Goal: Information Seeking & Learning: Understand process/instructions

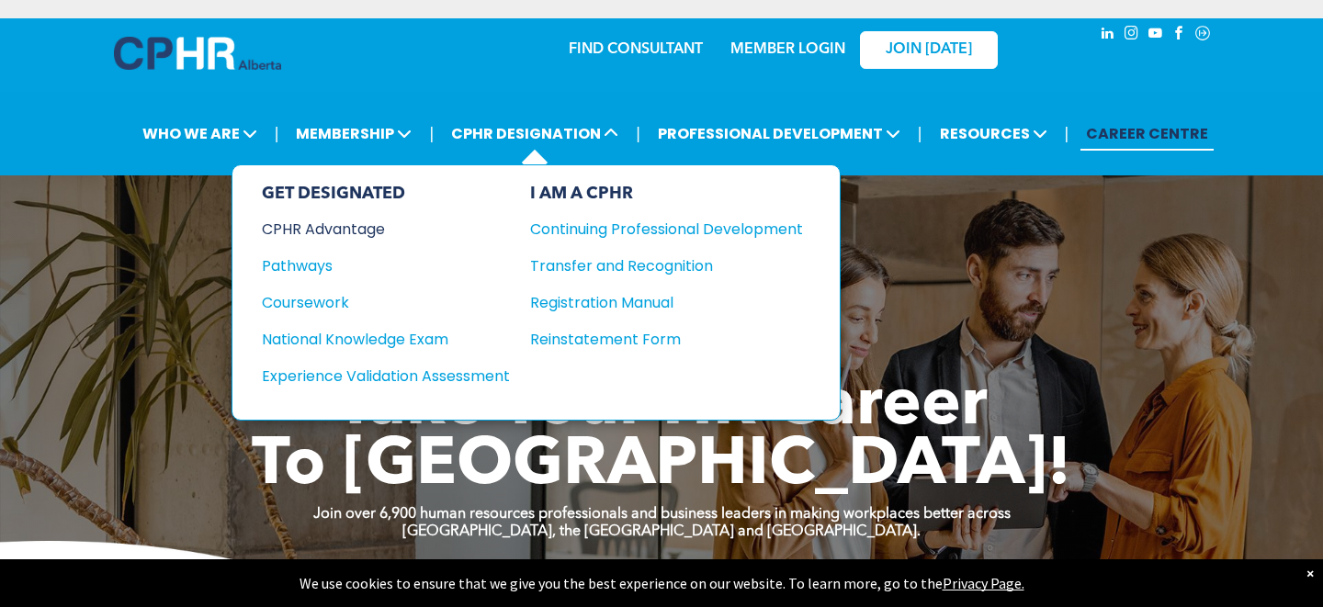
click at [322, 218] on div "CPHR Advantage" at bounding box center [373, 229] width 223 height 23
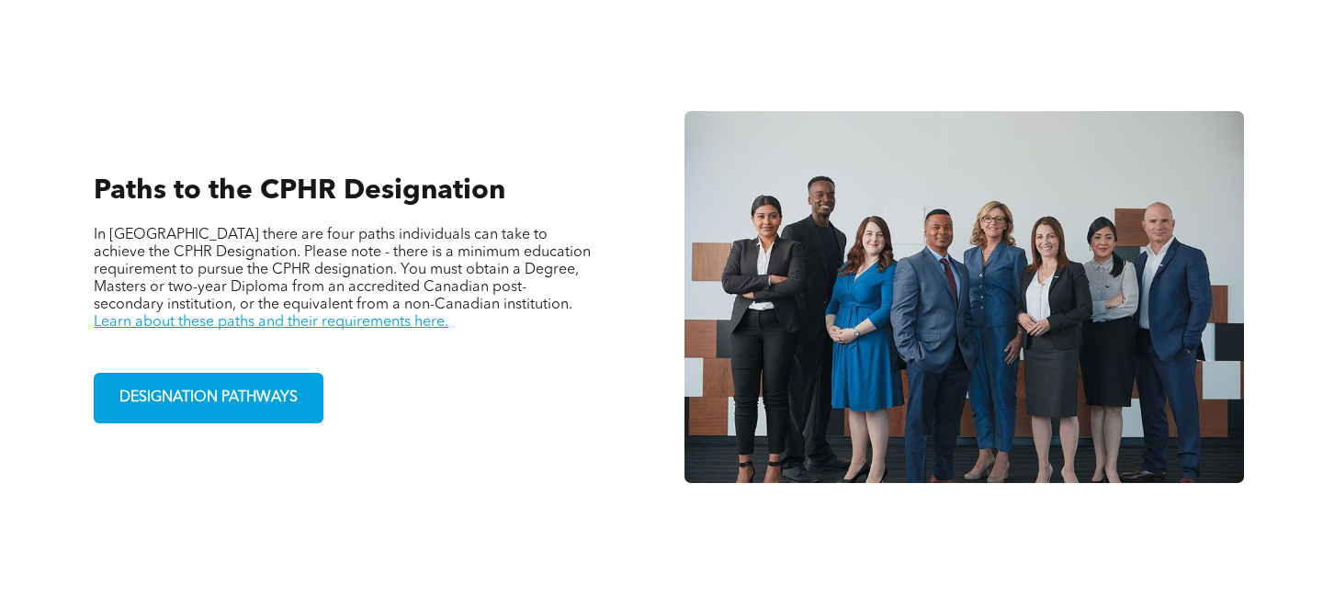
scroll to position [1229, 0]
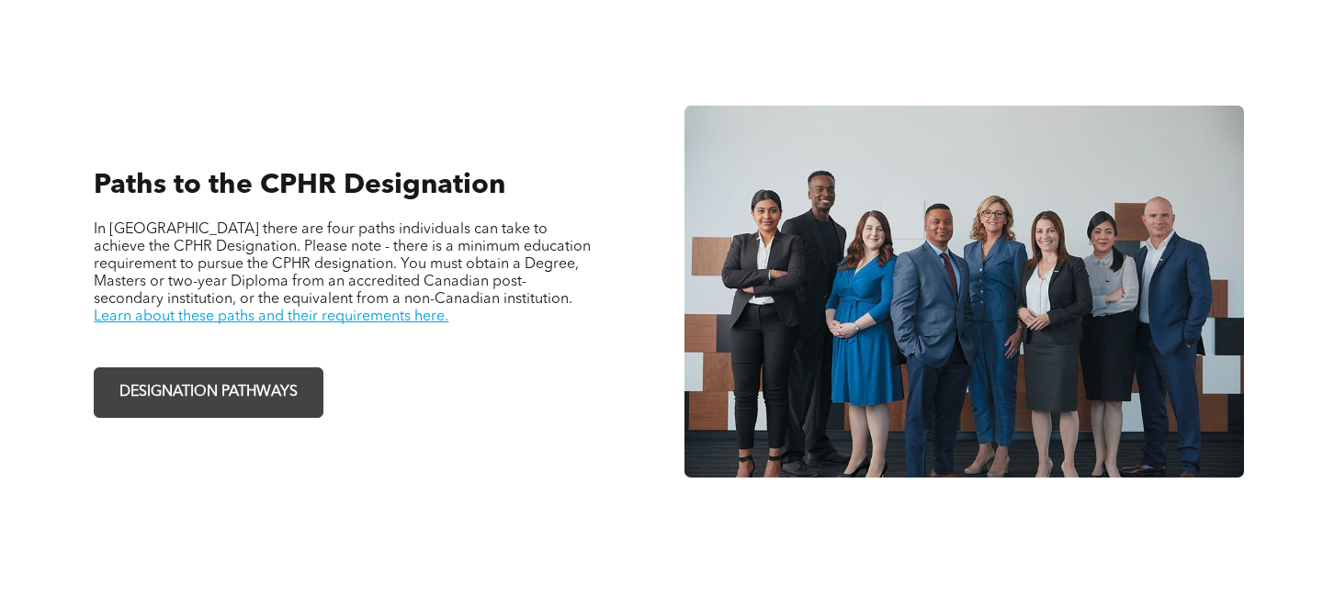
click at [264, 375] on span "DESIGNATION PATHWAYS" at bounding box center [208, 393] width 191 height 36
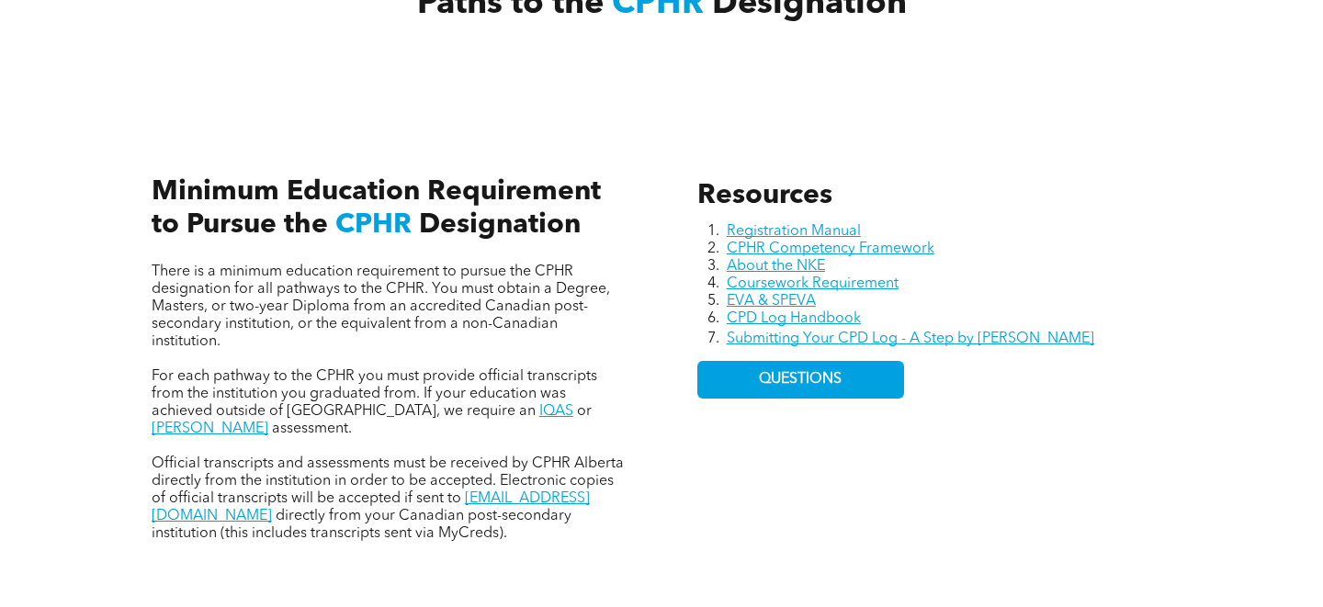
scroll to position [723, 0]
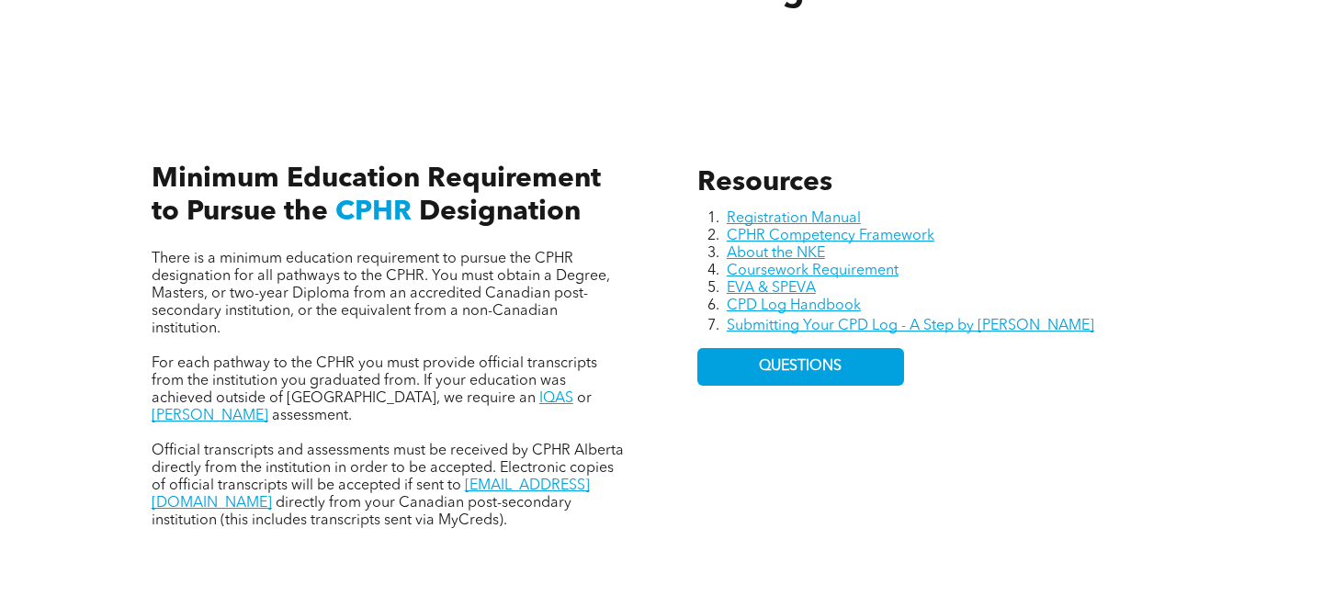
click at [320, 258] on span "There is a minimum education requirement to pursue the CPHR designation for all…" at bounding box center [381, 294] width 458 height 85
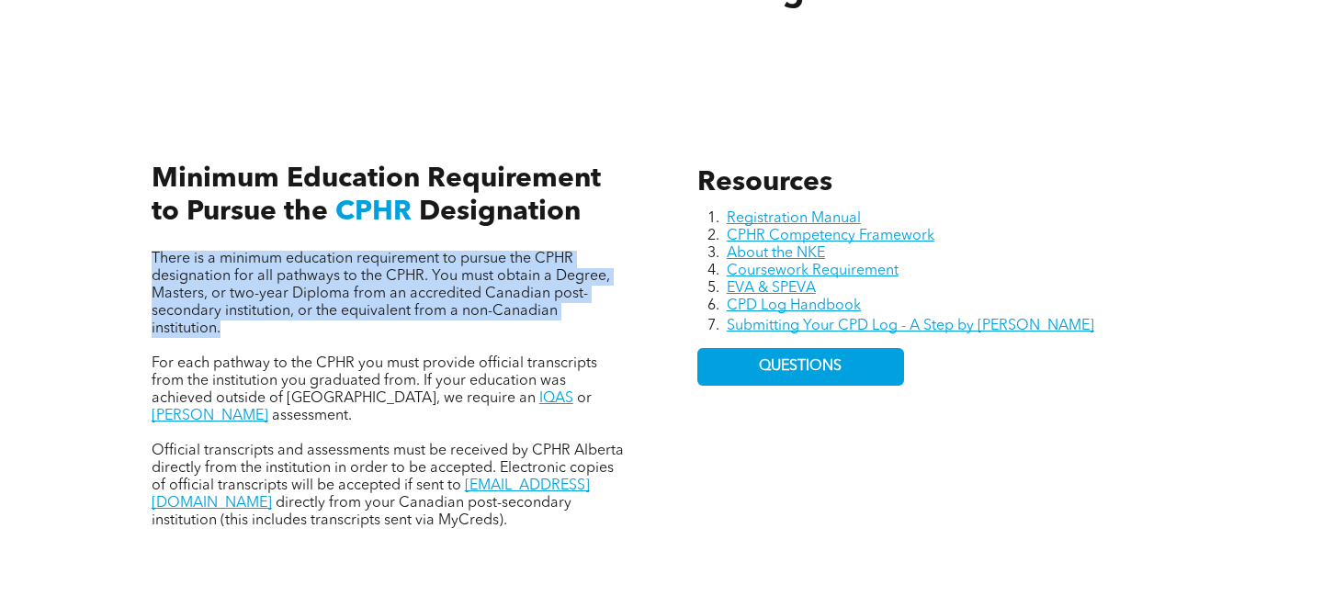
click at [320, 258] on span "There is a minimum education requirement to pursue the CPHR designation for all…" at bounding box center [381, 294] width 458 height 85
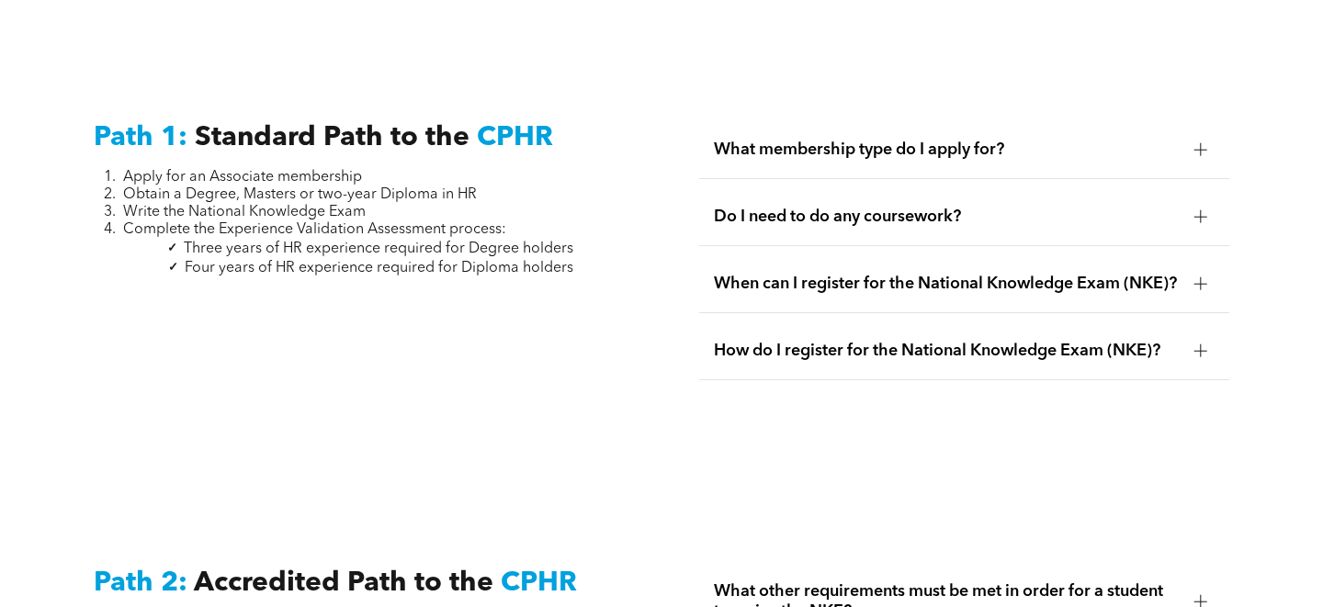
scroll to position [2427, 0]
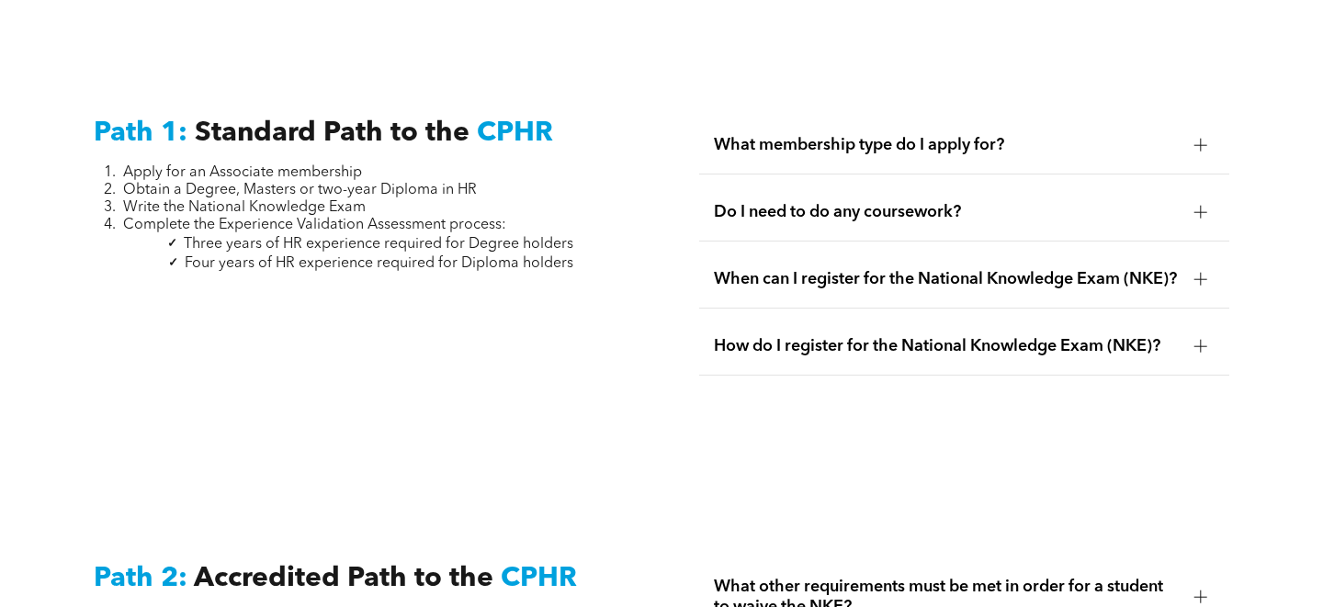
click at [1063, 135] on span "What membership type do I apply for?" at bounding box center [946, 145] width 465 height 20
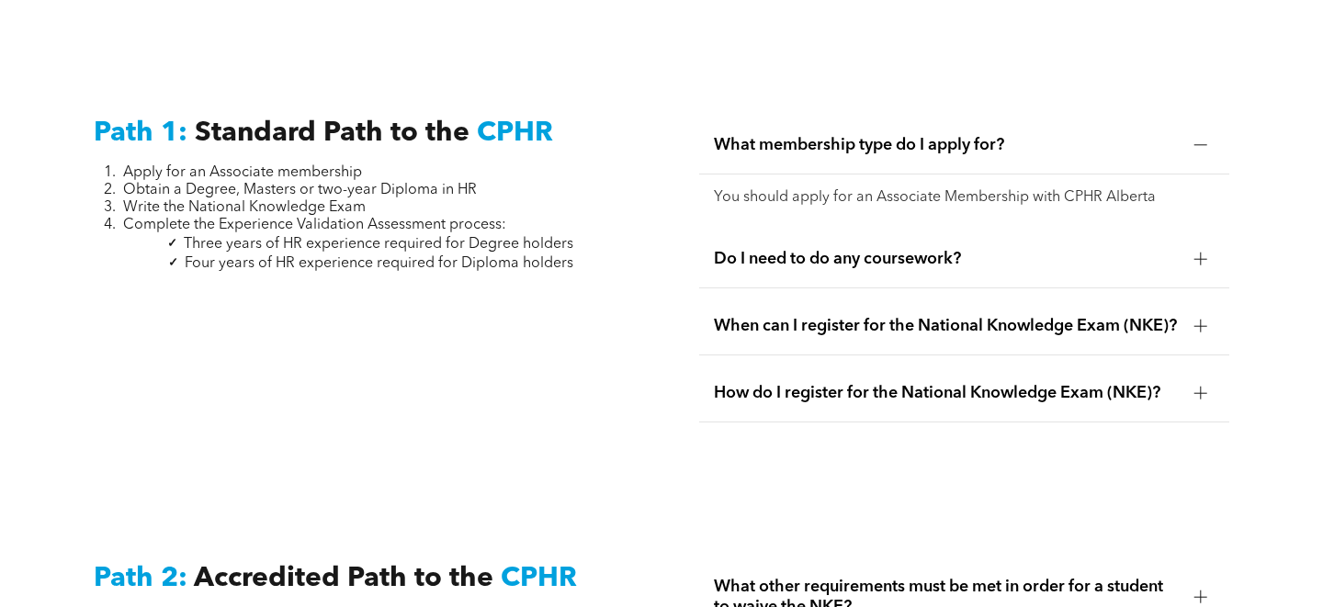
click at [1055, 135] on span "What membership type do I apply for?" at bounding box center [946, 145] width 465 height 20
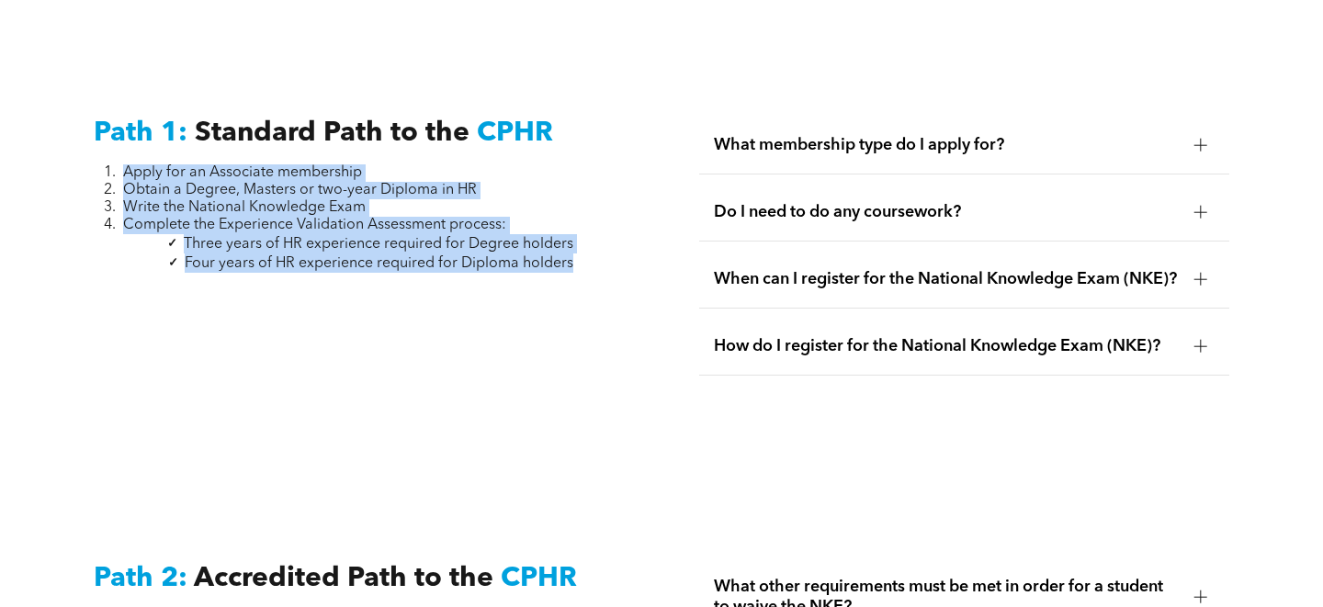
drag, startPoint x: 113, startPoint y: 133, endPoint x: 134, endPoint y: 253, distance: 121.3
click at [134, 253] on div "Path 1: Standard Path to the CPHR Apply for an Associate membership Obtain a De…" at bounding box center [358, 272] width 559 height 340
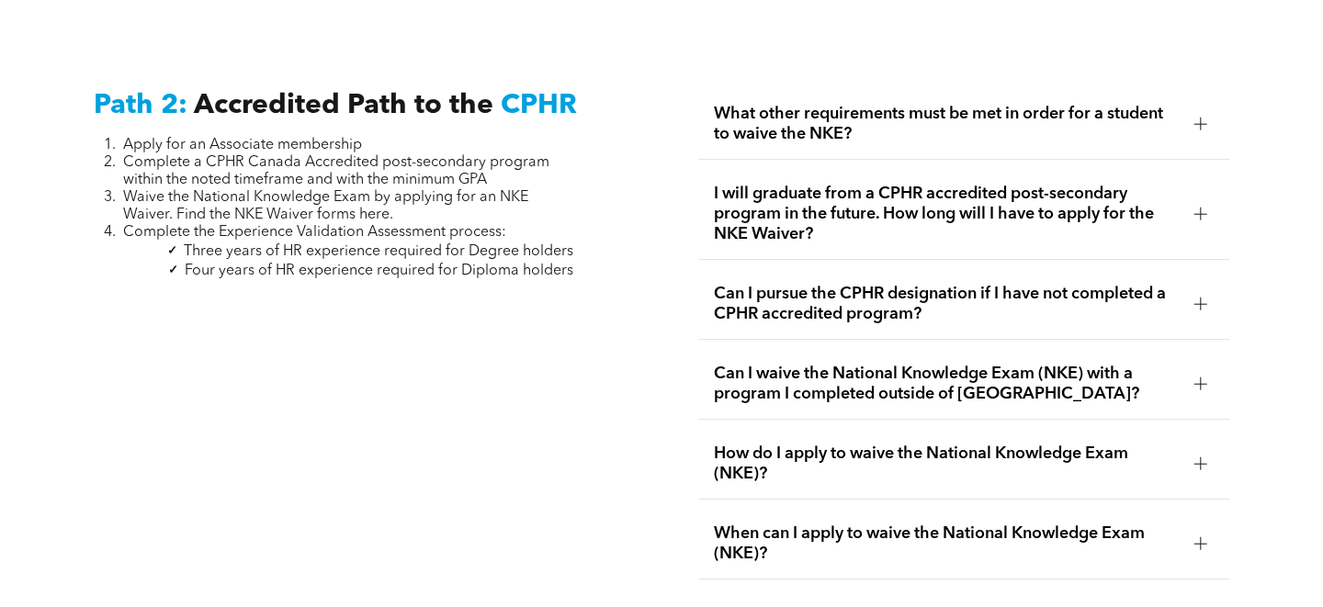
scroll to position [2908, 0]
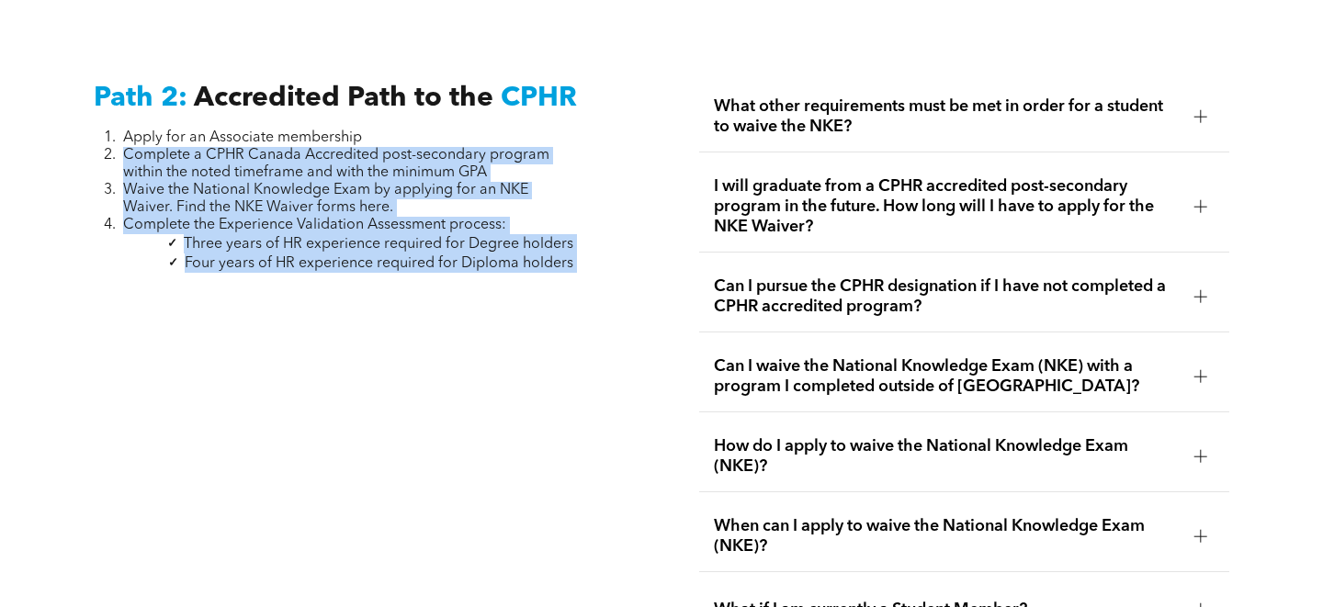
drag, startPoint x: 115, startPoint y: 117, endPoint x: 114, endPoint y: 261, distance: 144.3
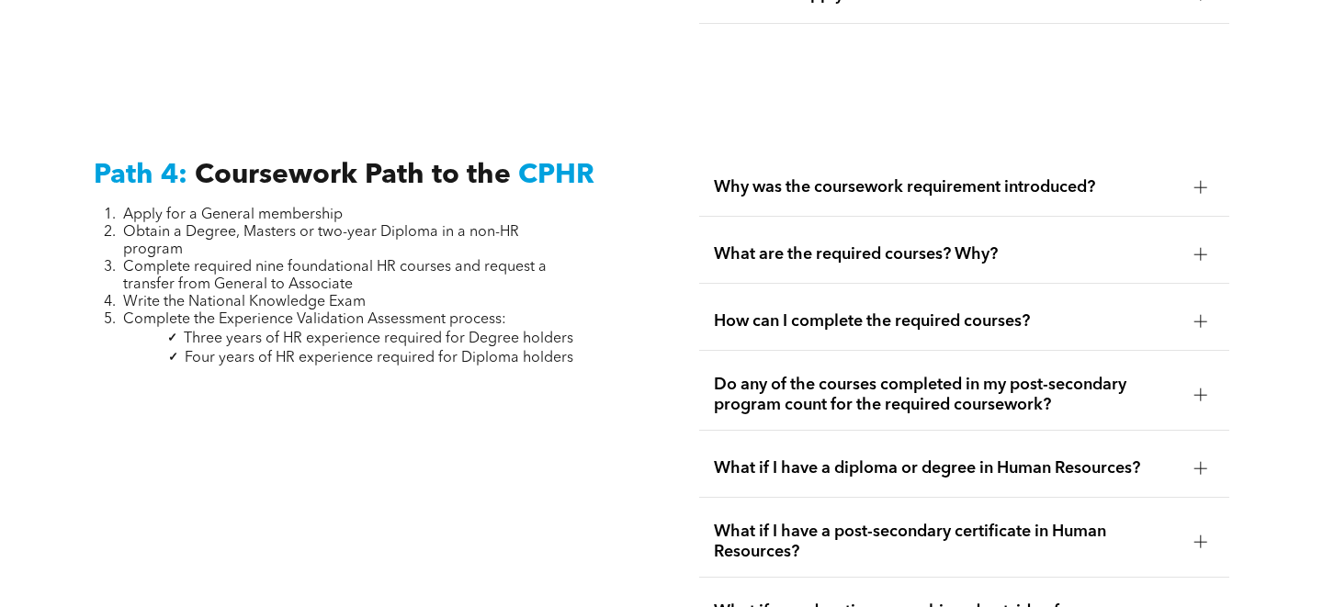
scroll to position [5410, 0]
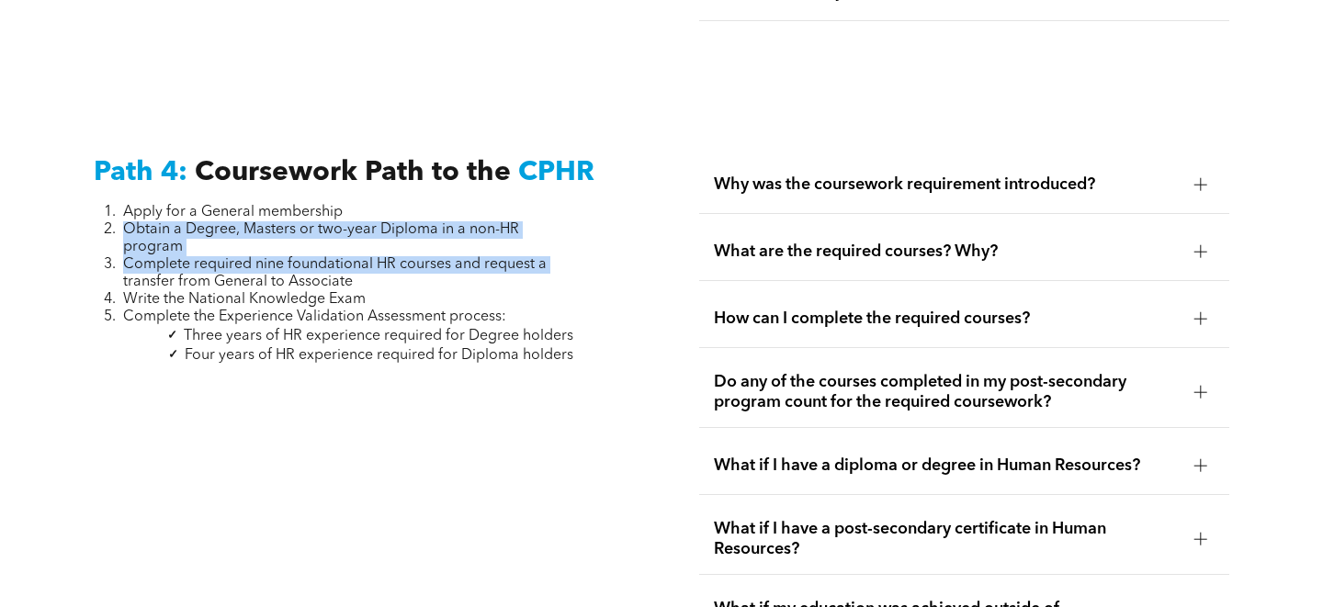
drag, startPoint x: 119, startPoint y: 151, endPoint x: 111, endPoint y: 204, distance: 53.8
click at [111, 204] on ol "Apply for a General membership Obtain a Degree, Masters or two-year Diploma in …" at bounding box center [334, 265] width 480 height 122
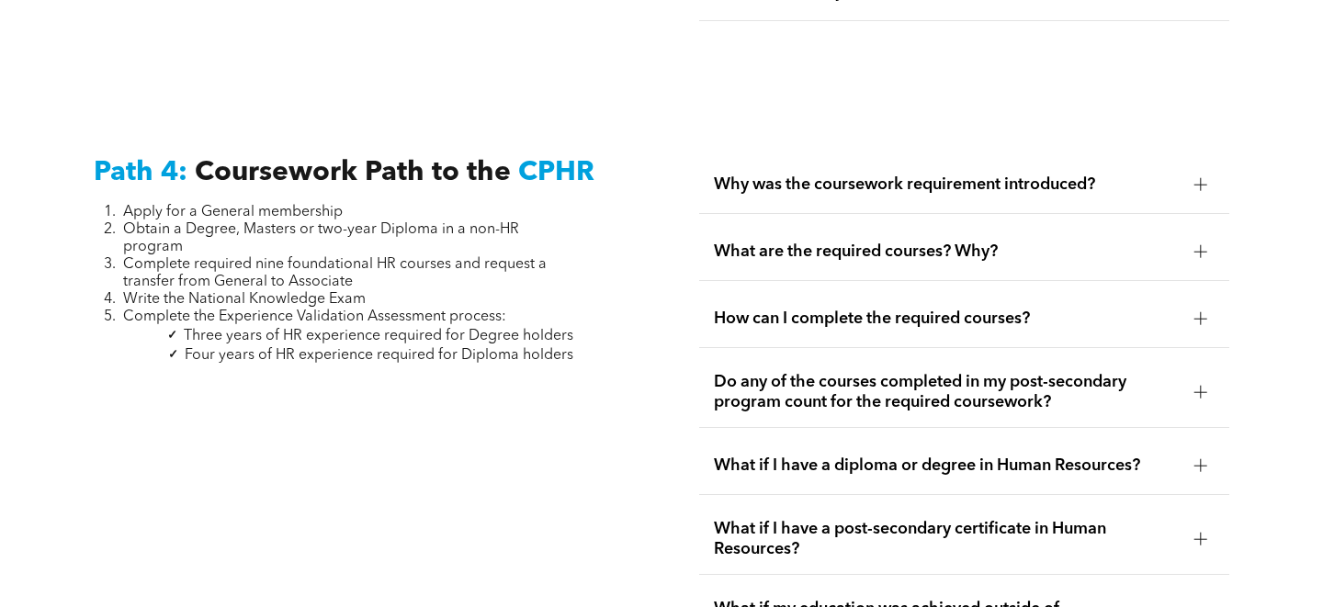
click at [128, 205] on span "Apply for a General membership" at bounding box center [233, 212] width 220 height 15
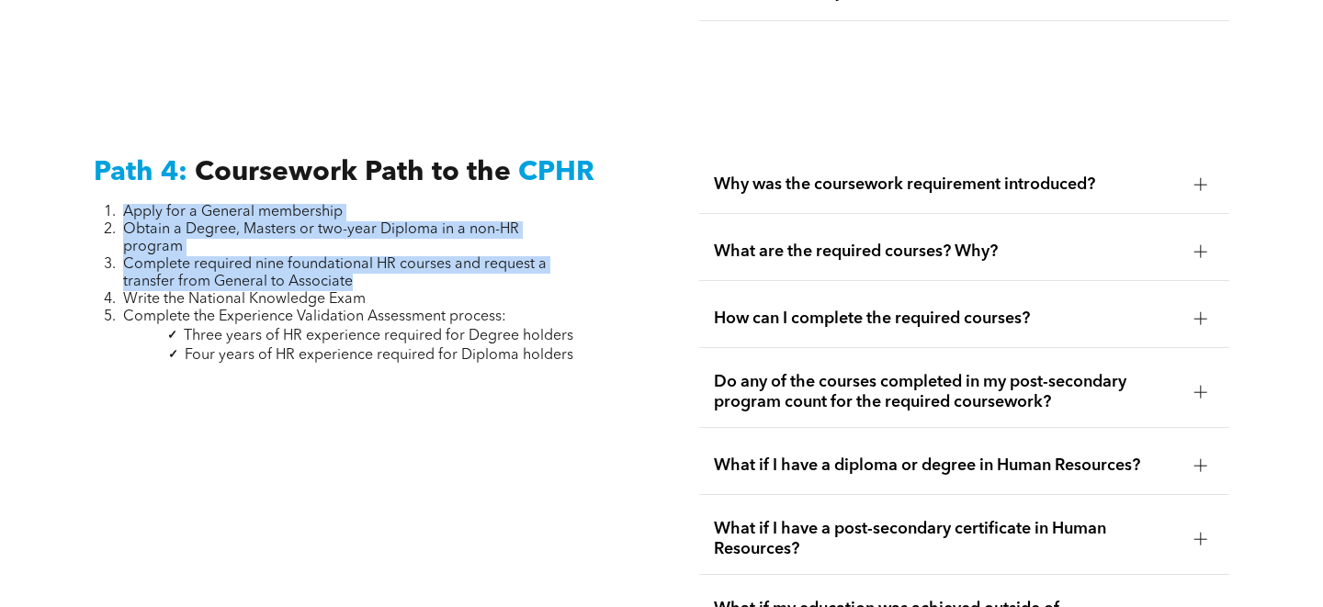
drag, startPoint x: 124, startPoint y: 142, endPoint x: 413, endPoint y: 229, distance: 302.0
click at [413, 229] on ol "Apply for a General membership Obtain a Degree, Masters or two-year Diploma in …" at bounding box center [334, 265] width 480 height 122
click at [399, 291] on li "Write the National Knowledge Exam" at bounding box center [348, 299] width 450 height 17
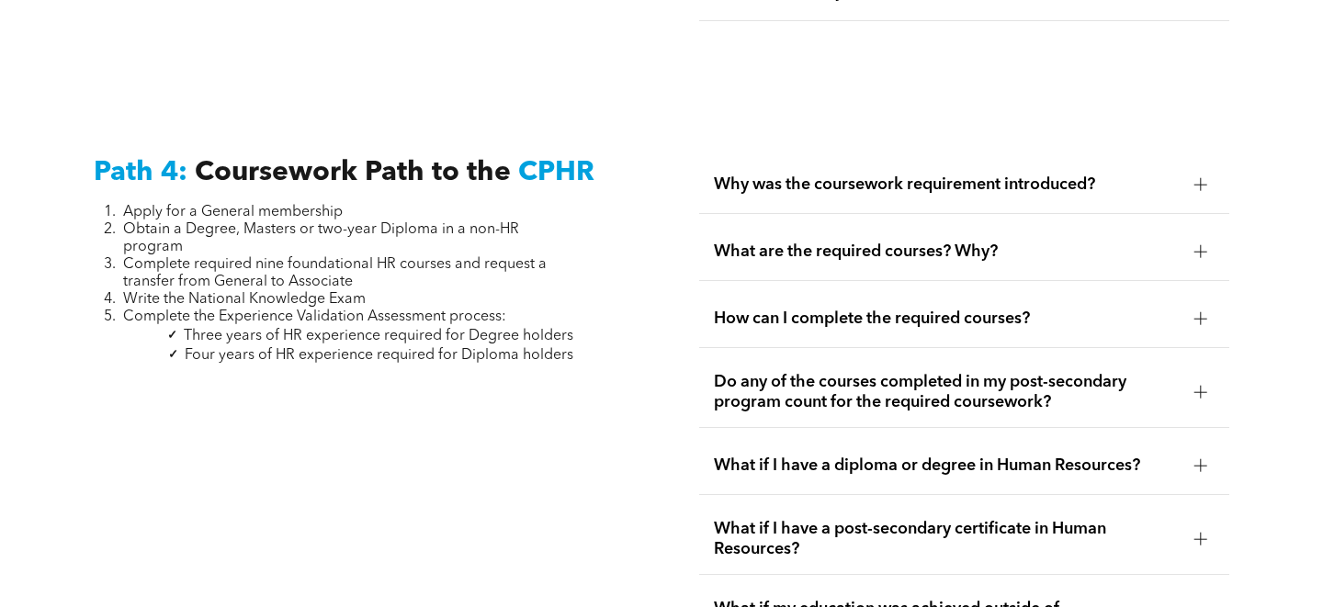
click at [399, 291] on li "Write the National Knowledge Exam" at bounding box center [348, 299] width 450 height 17
click at [1133, 242] on span "What are the required courses? Why?" at bounding box center [946, 252] width 465 height 20
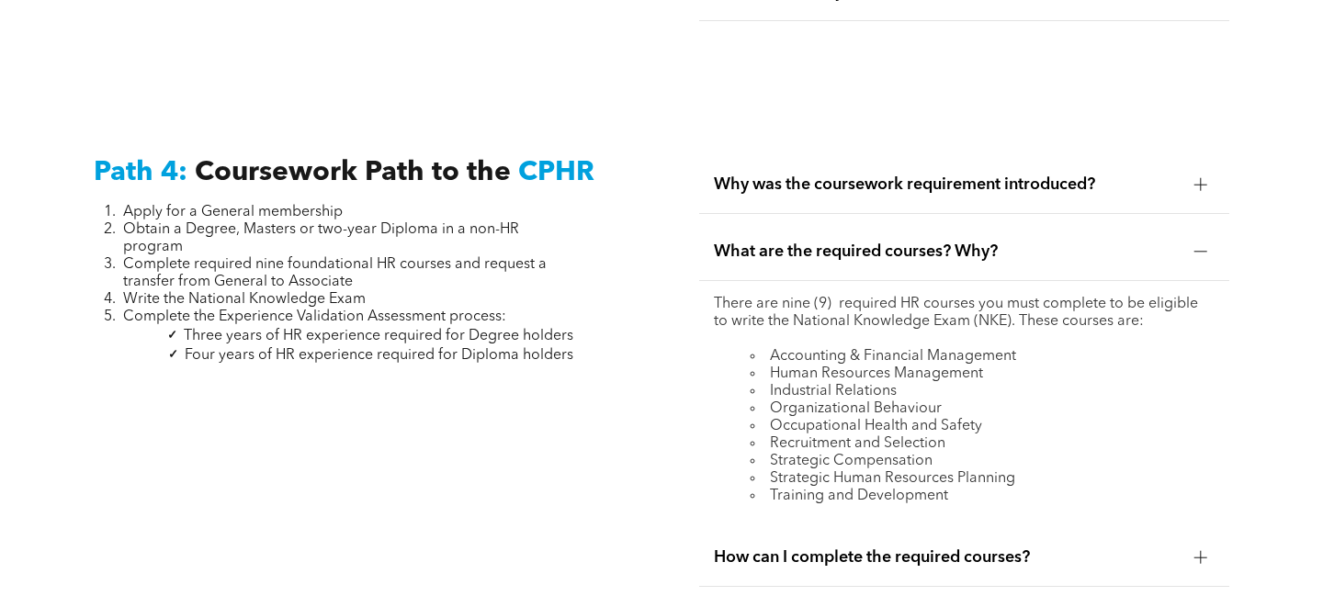
click at [863, 348] on li "Accounting & Financial Management" at bounding box center [982, 356] width 463 height 17
click at [902, 281] on div "There are nine (9) required HR courses you must complete to be eligible to writ…" at bounding box center [963, 400] width 529 height 239
click at [999, 548] on span "How can I complete the required courses?" at bounding box center [946, 558] width 465 height 20
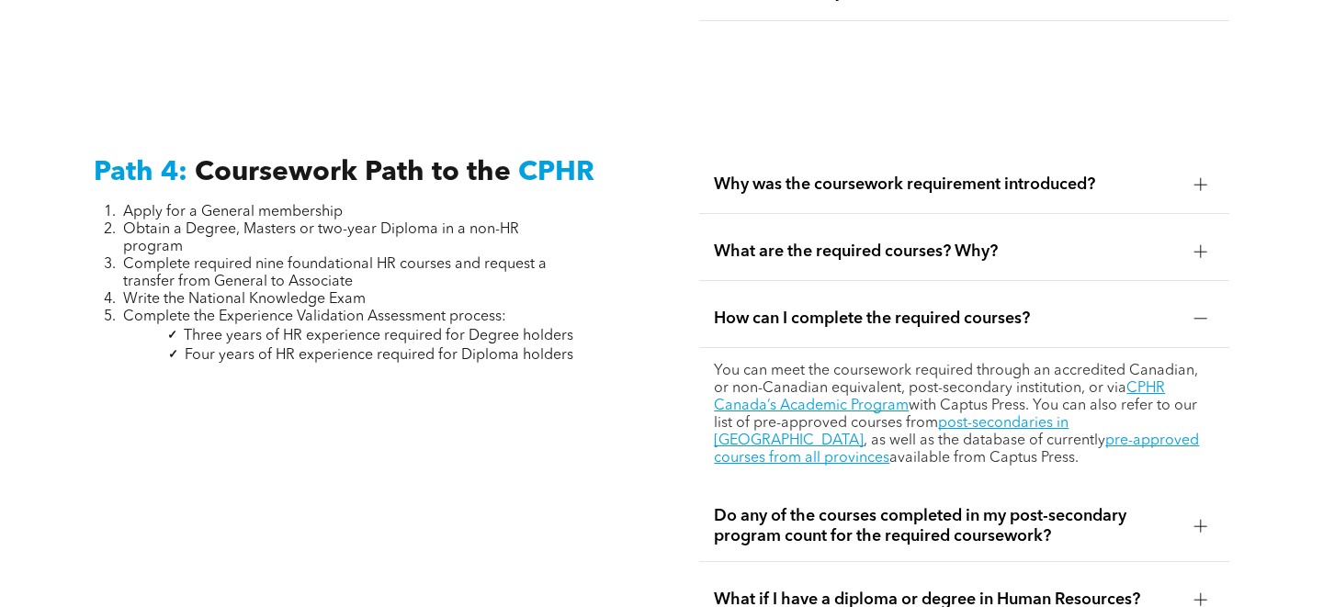
click at [979, 506] on span "Do any of the courses completed in my post-secondary program count for the requ…" at bounding box center [946, 526] width 465 height 40
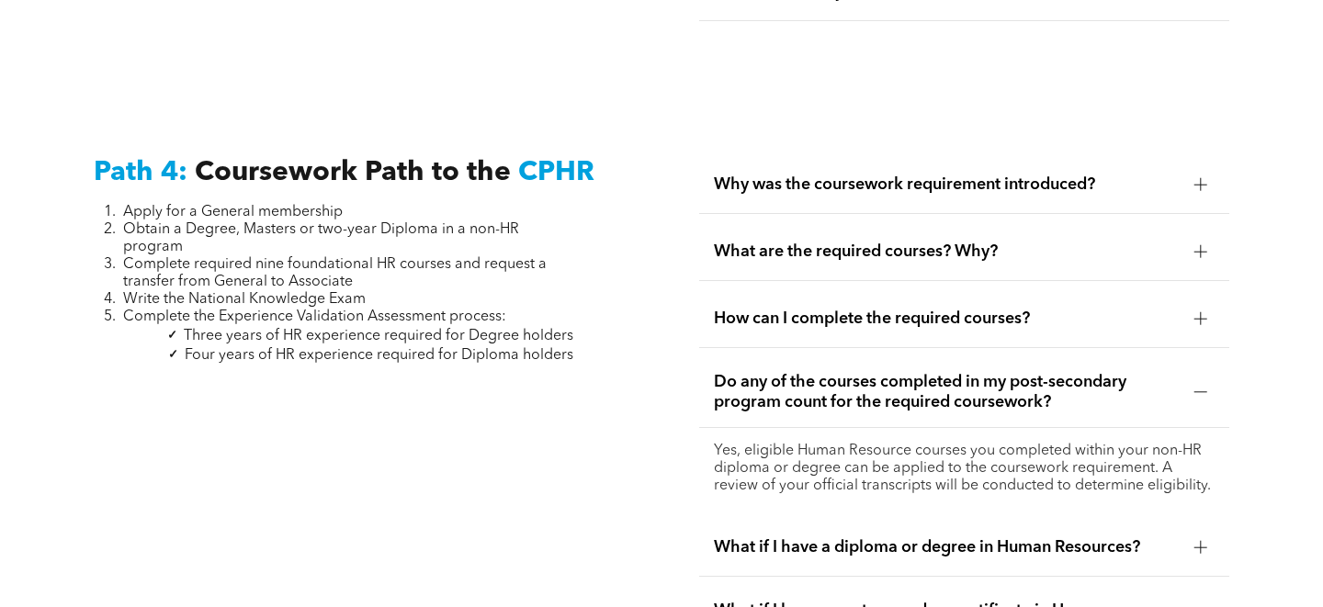
click at [946, 372] on span "Do any of the courses completed in my post-secondary program count for the requ…" at bounding box center [946, 392] width 465 height 40
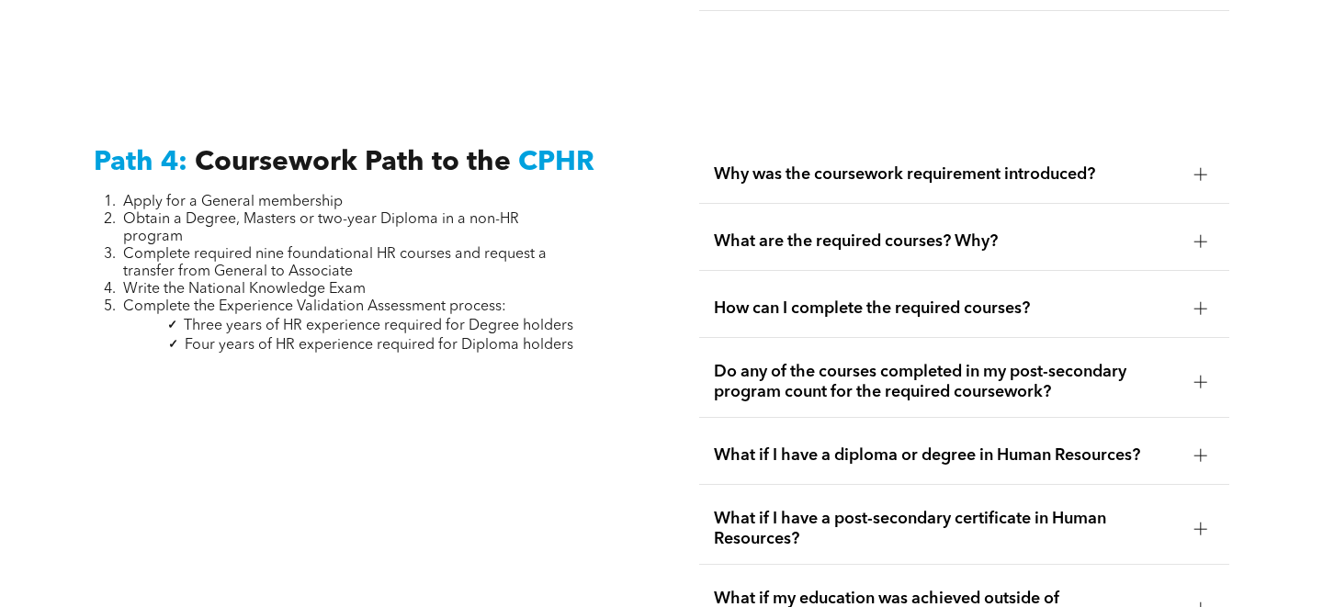
scroll to position [5422, 0]
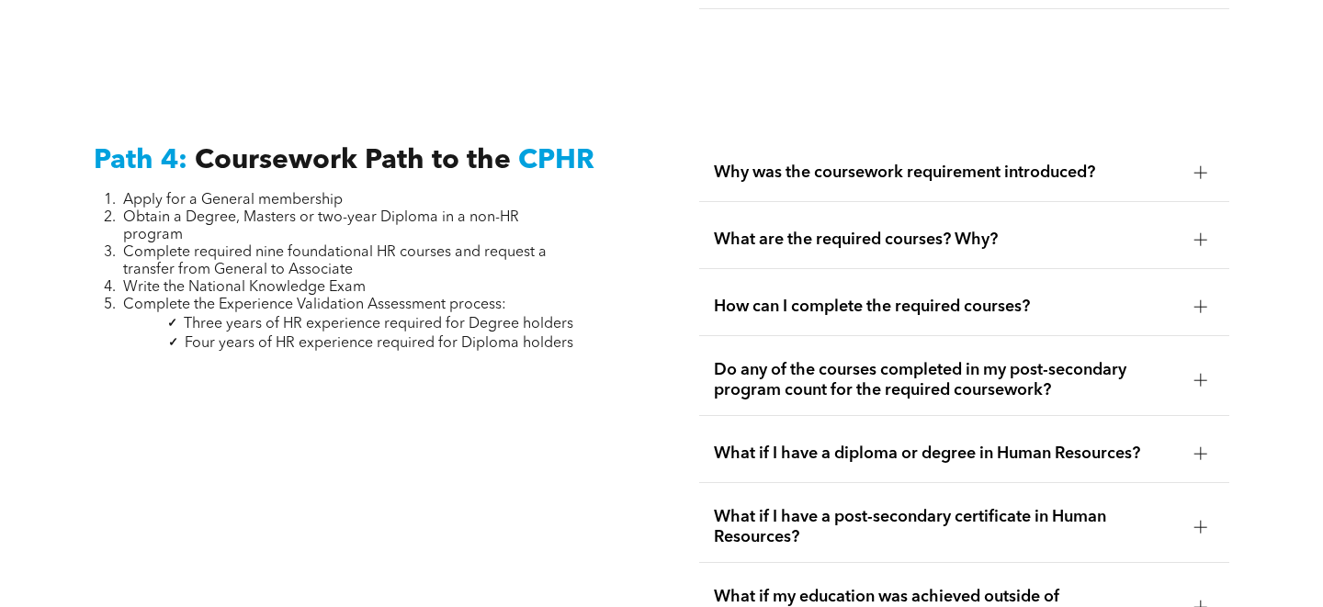
click at [949, 444] on span "What if I have a diploma or degree in Human Resources?" at bounding box center [946, 454] width 465 height 20
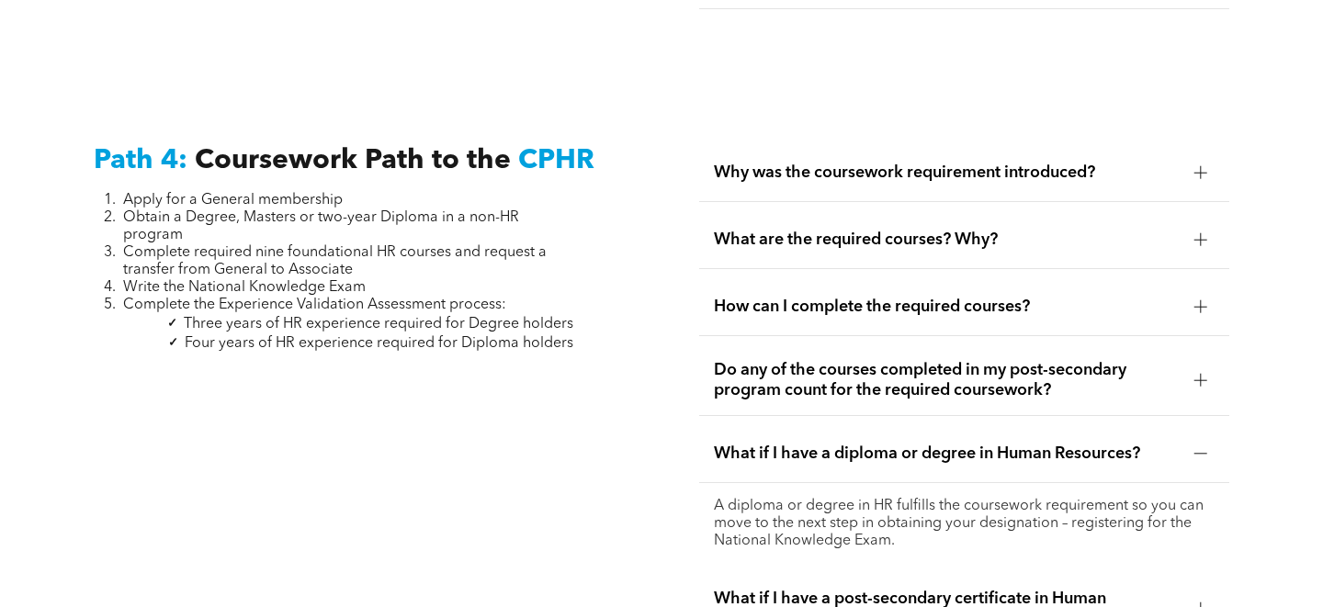
click at [925, 498] on p "A diploma or degree in HR fulfills the coursework requirement so you can move t…" at bounding box center [964, 524] width 500 height 52
click at [934, 498] on p "A diploma or degree in HR fulfills the coursework requirement so you can move t…" at bounding box center [964, 524] width 500 height 52
click at [1051, 498] on p "A diploma or degree in HR fulfills the coursework requirement so you can move t…" at bounding box center [964, 524] width 500 height 52
click at [1205, 498] on p "A diploma or degree in HR fulfills the coursework requirement so you can move t…" at bounding box center [964, 524] width 500 height 52
click at [1193, 440] on div at bounding box center [1201, 454] width 28 height 28
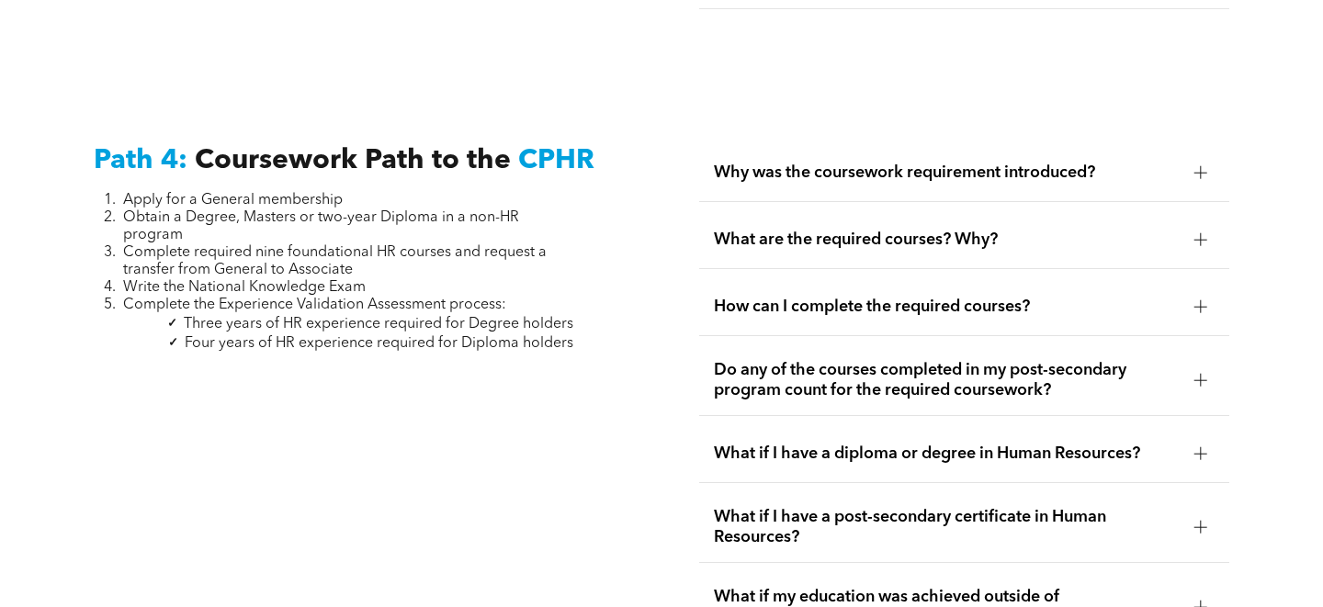
click at [1137, 492] on div "What if I have a post-secondary certificate in Human Resources?" at bounding box center [963, 527] width 529 height 71
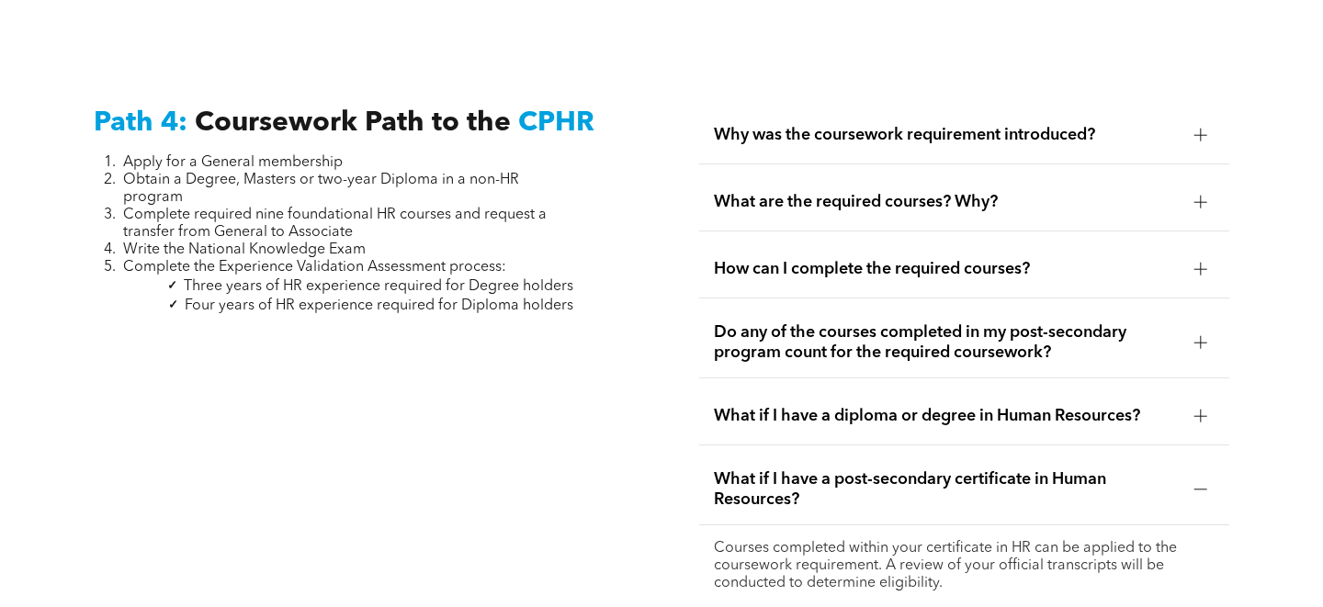
scroll to position [5463, 0]
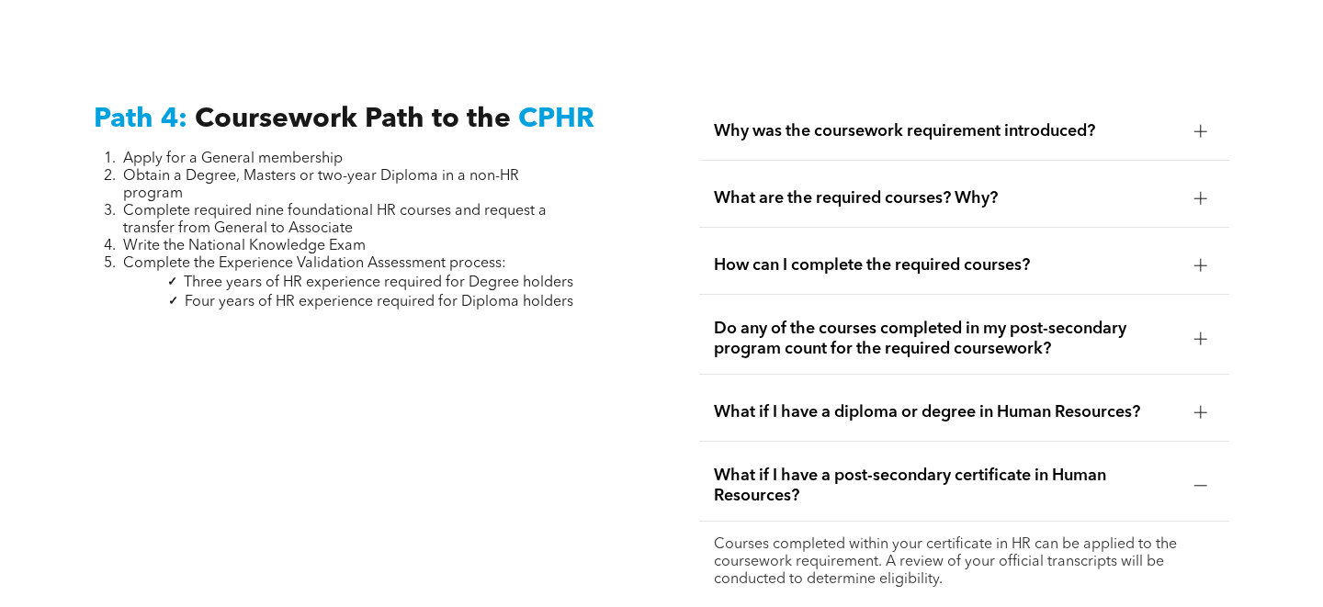
click at [1190, 472] on div at bounding box center [1201, 486] width 28 height 28
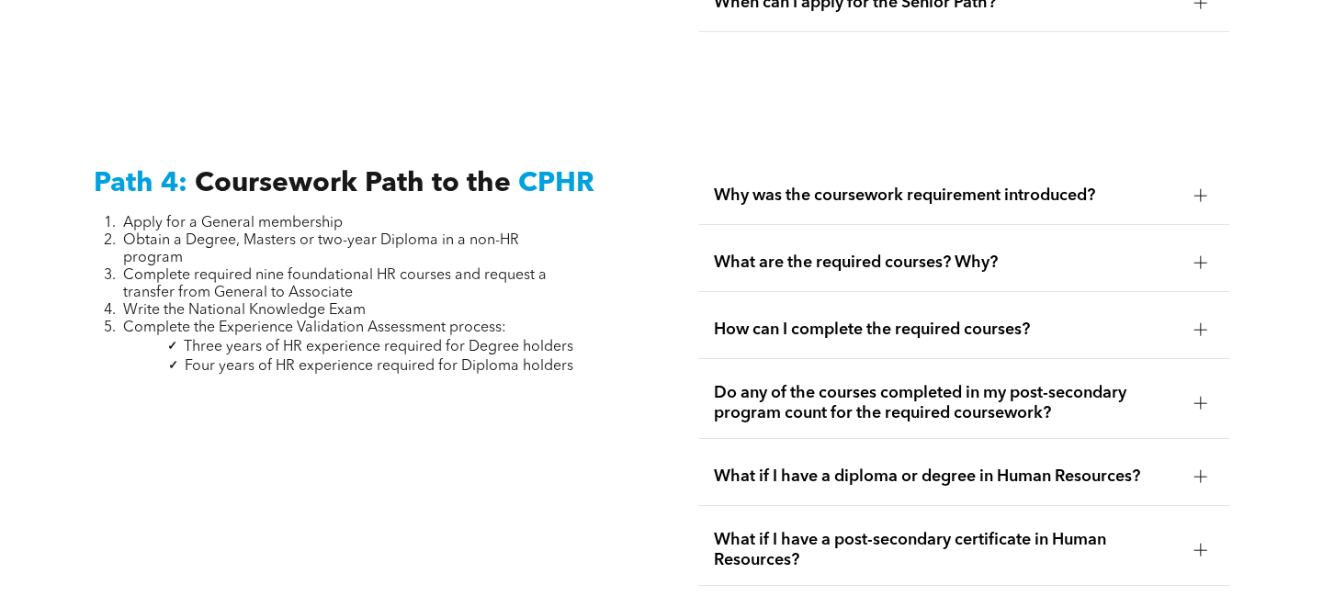
scroll to position [5388, 0]
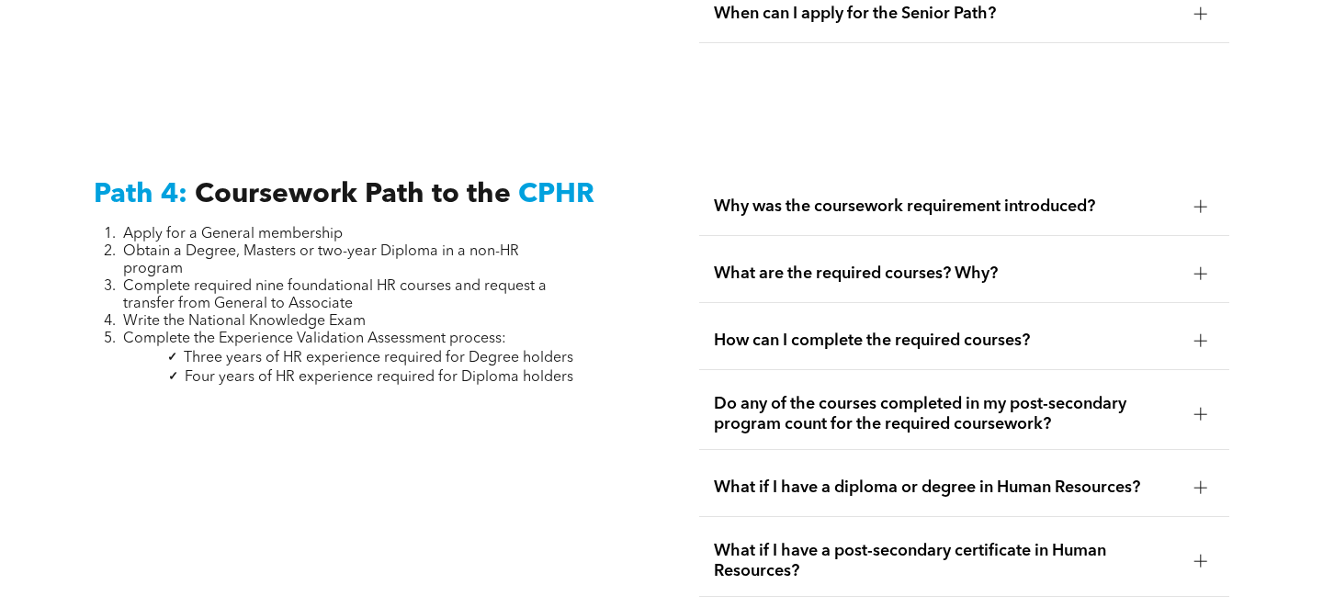
click at [966, 264] on span "What are the required courses? Why?" at bounding box center [946, 274] width 465 height 20
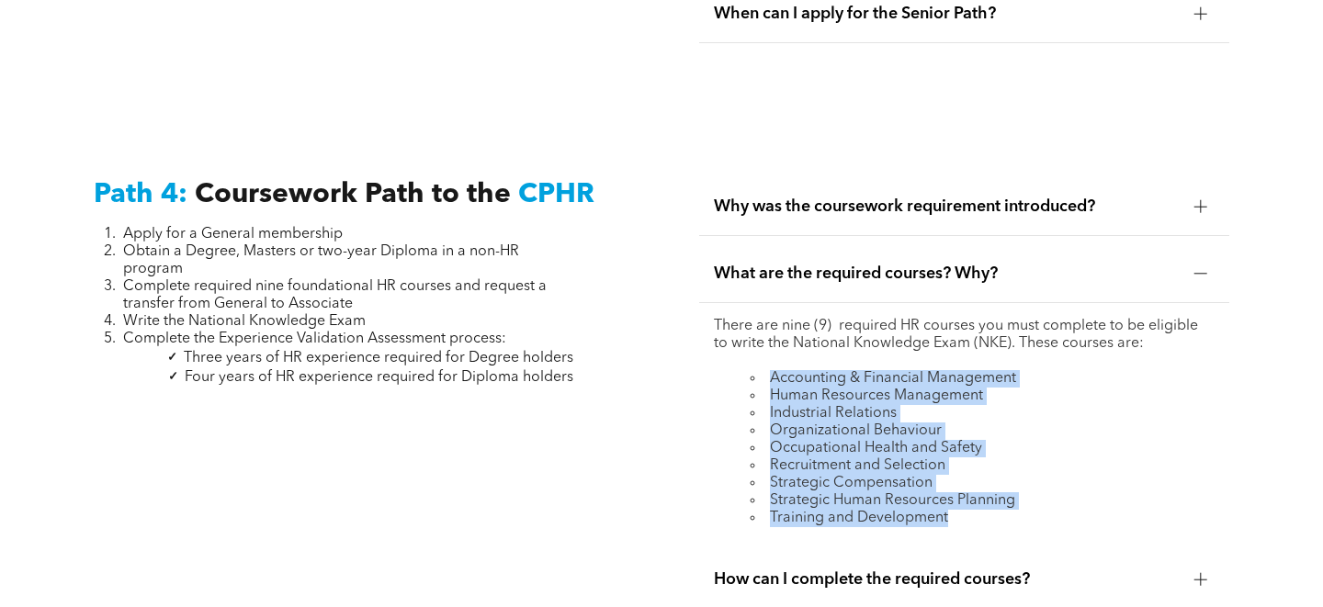
drag, startPoint x: 976, startPoint y: 440, endPoint x: 752, endPoint y: 298, distance: 264.8
click at [752, 370] on ul "Accounting & Financial Management Human Resources Management Industrial Relatio…" at bounding box center [964, 448] width 500 height 157
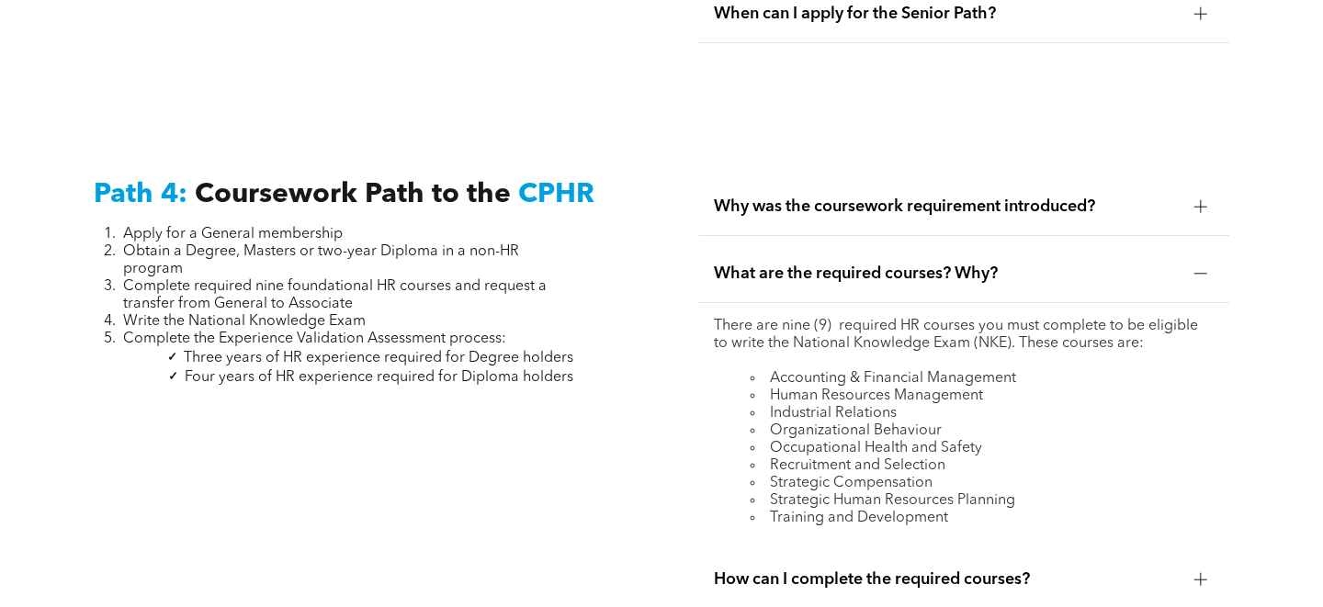
click at [1127, 551] on div "How can I complete the required courses?" at bounding box center [963, 580] width 529 height 58
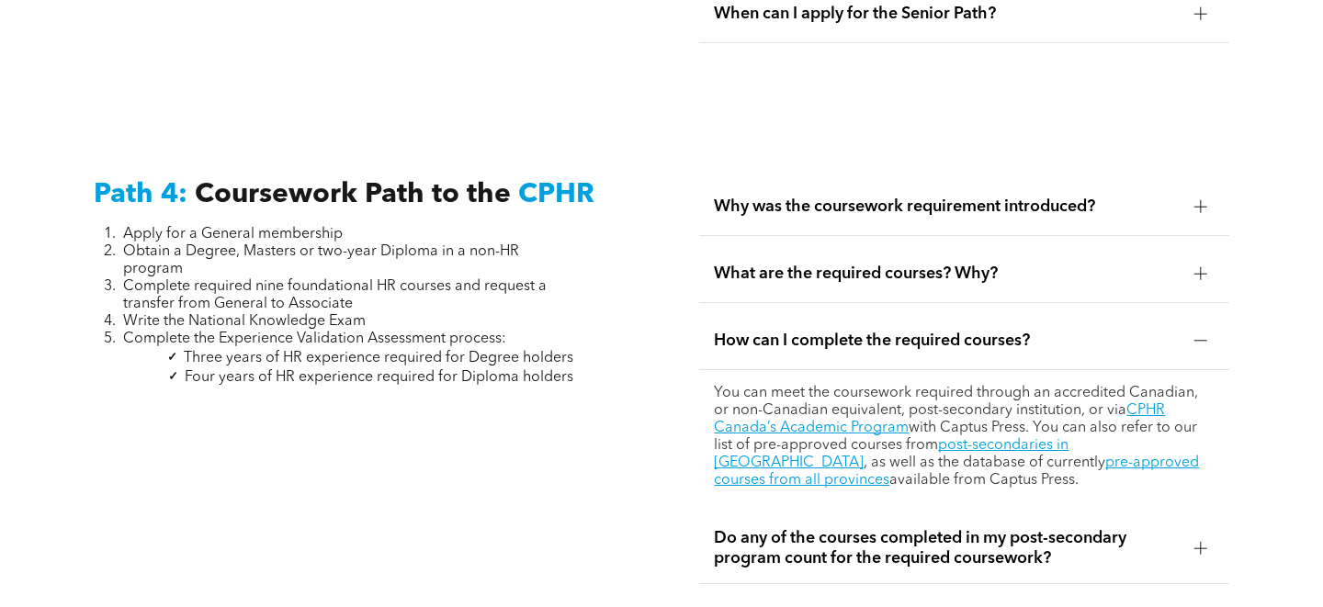
click at [876, 385] on p "You can meet the coursework required through an accredited Canadian, or non-Can…" at bounding box center [964, 437] width 500 height 105
click at [876, 403] on link "CPHR Canada’s Academic Program" at bounding box center [939, 419] width 451 height 32
